Goal: Information Seeking & Learning: Learn about a topic

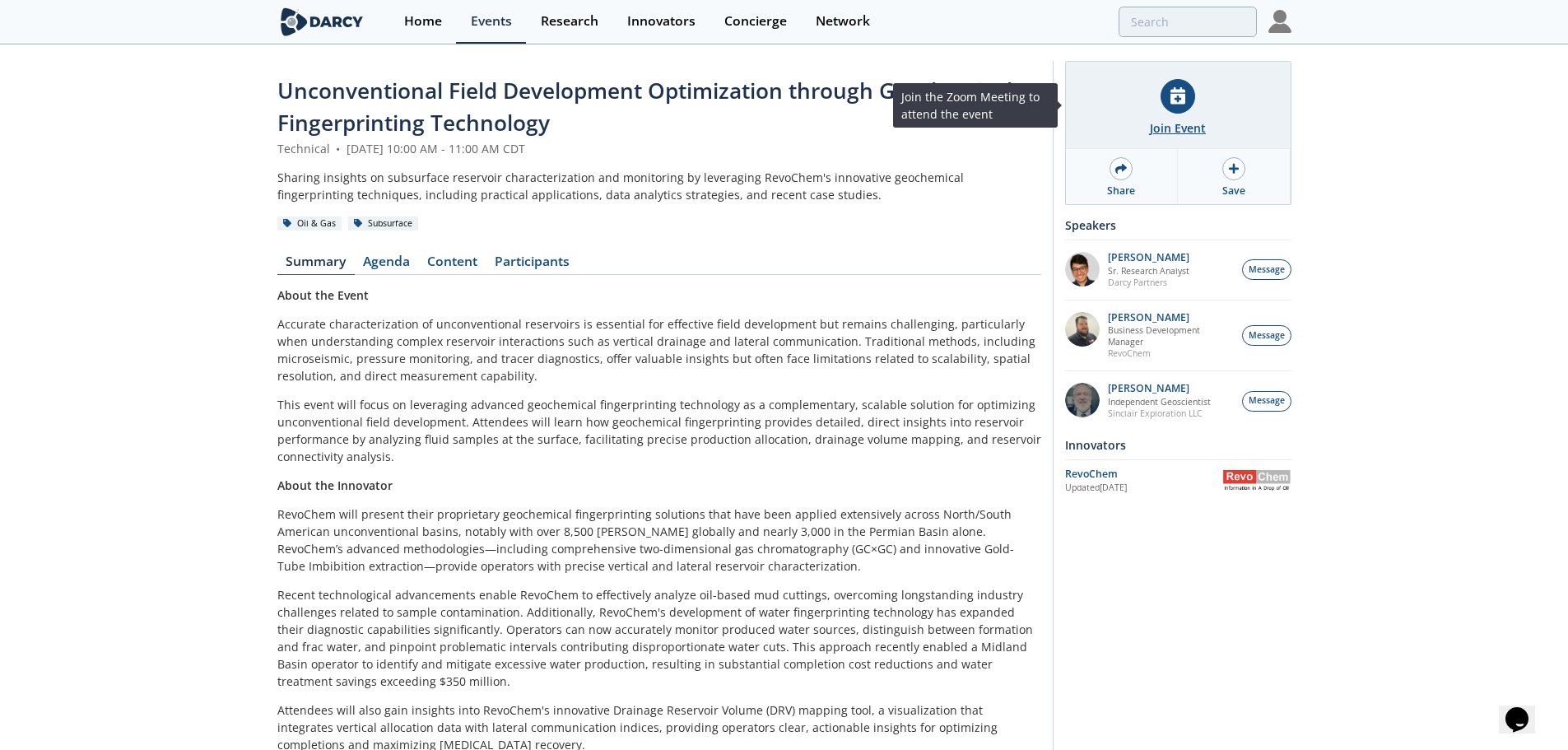
click at [1184, 99] on icon at bounding box center [1177, 96] width 14 height 17
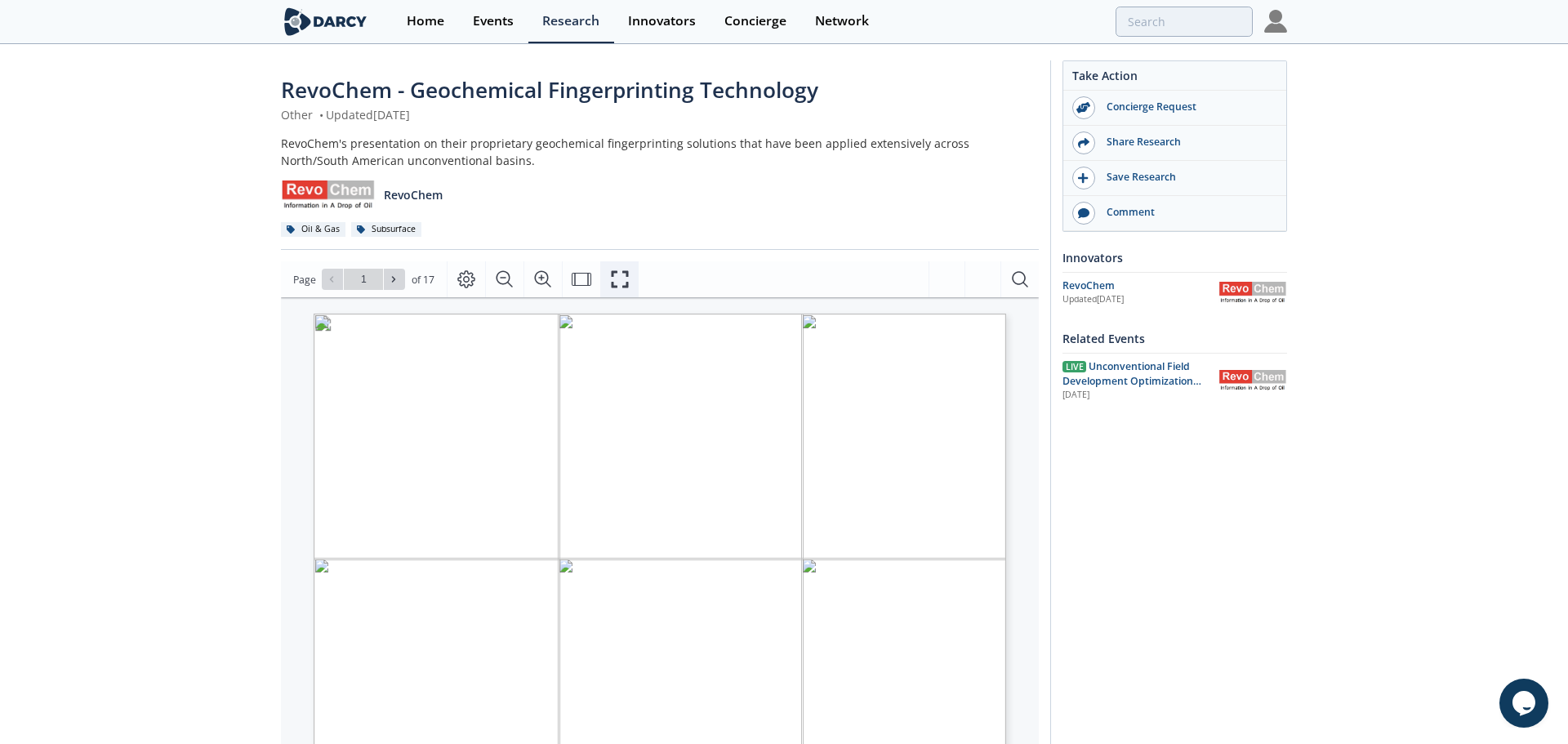
click at [619, 273] on icon "Fullscreen" at bounding box center [619, 278] width 19 height 19
click at [392, 277] on icon at bounding box center [394, 279] width 3 height 6
click at [331, 278] on icon at bounding box center [332, 279] width 3 height 6
type input "3"
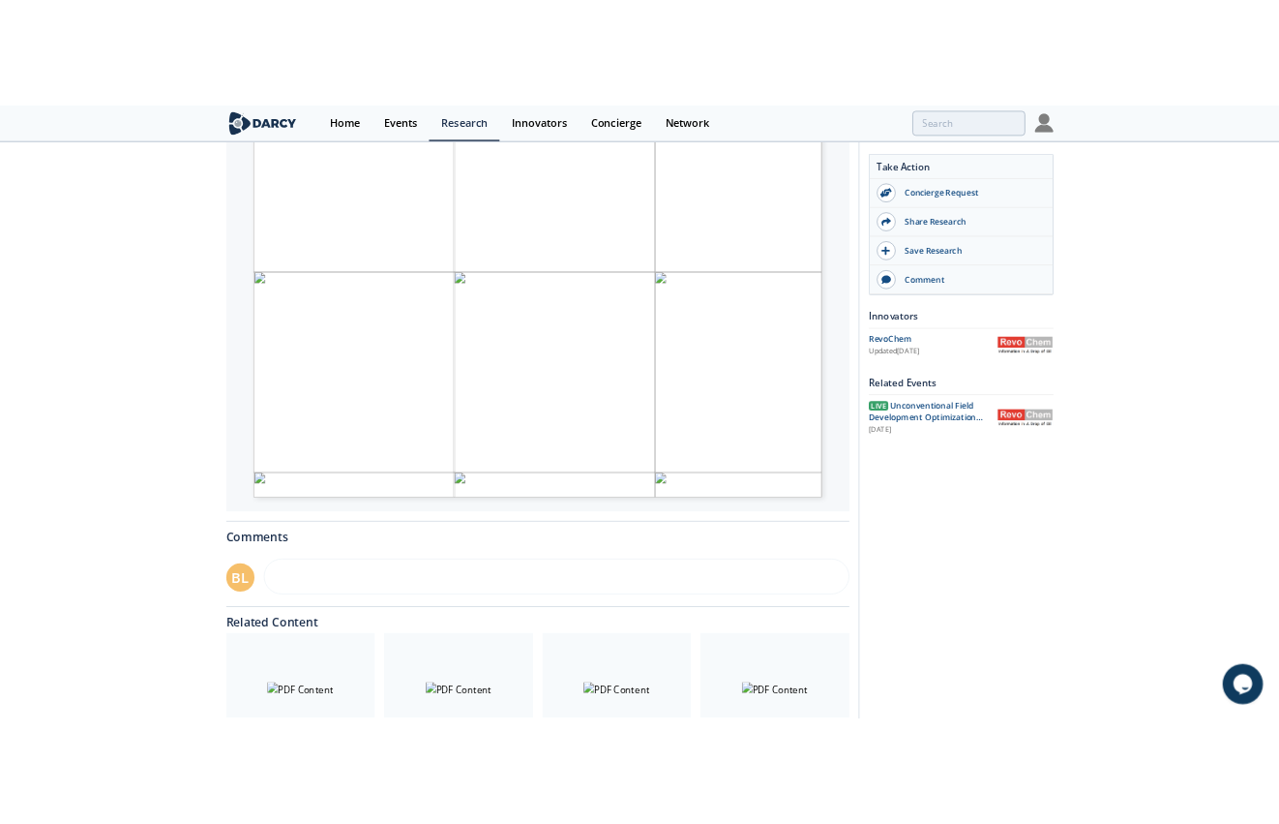
scroll to position [439, 0]
